Goal: Entertainment & Leisure: Consume media (video, audio)

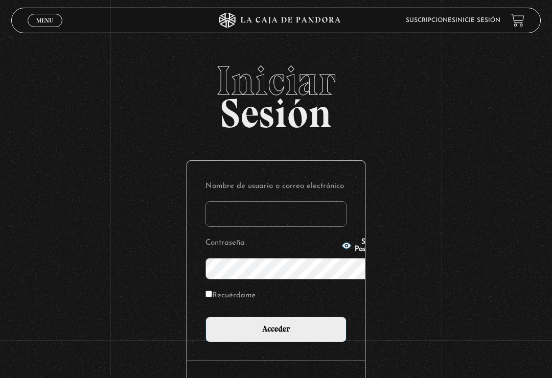
type input "[EMAIL_ADDRESS][DOMAIN_NAME]"
click at [276, 317] on input "Acceder" at bounding box center [275, 330] width 141 height 26
click at [288, 317] on input "Acceder" at bounding box center [275, 330] width 141 height 26
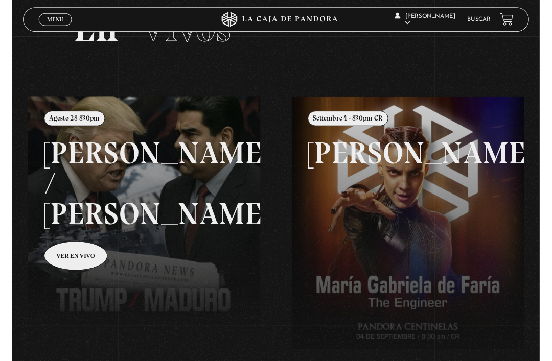
scroll to position [63, 0]
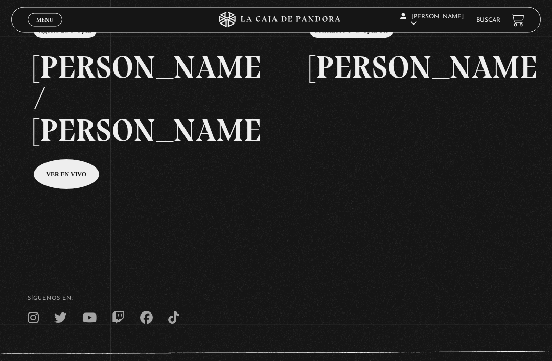
scroll to position [147, 0]
